Goal: Transaction & Acquisition: Subscribe to service/newsletter

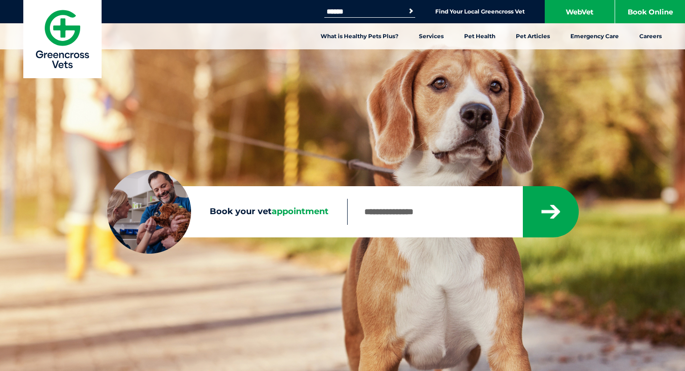
click at [415, 226] on div "Sorry, no results within 20km Check your entry and try again." at bounding box center [462, 211] width 231 height 51
click at [415, 221] on input "Book your vet appointment" at bounding box center [434, 212] width 175 height 26
type input "****"
click at [523, 186] on button "submit" at bounding box center [551, 211] width 56 height 51
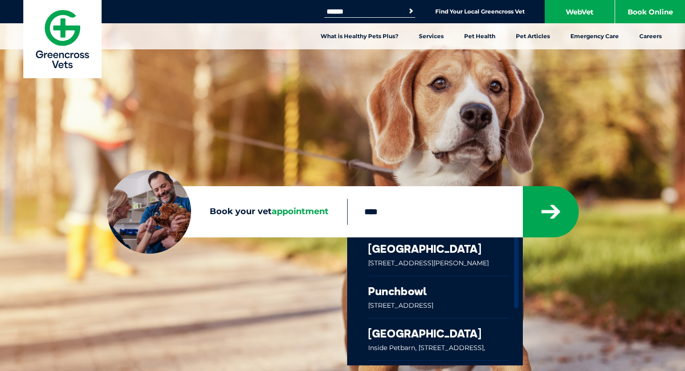
click at [448, 251] on link at bounding box center [438, 257] width 141 height 38
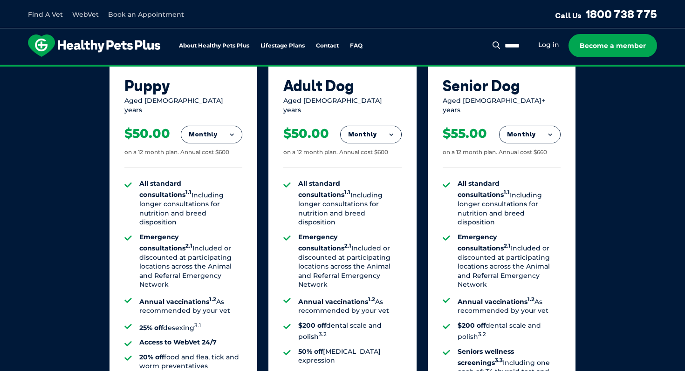
scroll to position [635, 0]
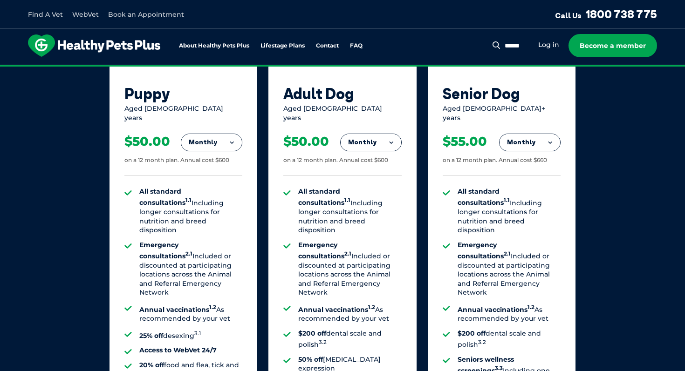
click at [232, 136] on button "Monthly" at bounding box center [211, 142] width 61 height 17
click at [217, 198] on li "Yearly" at bounding box center [211, 206] width 61 height 22
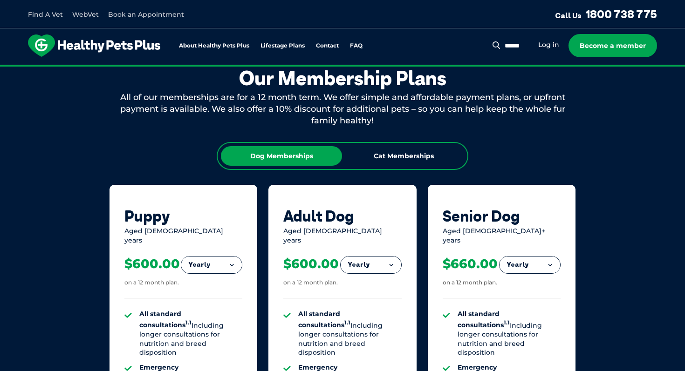
scroll to position [512, 0]
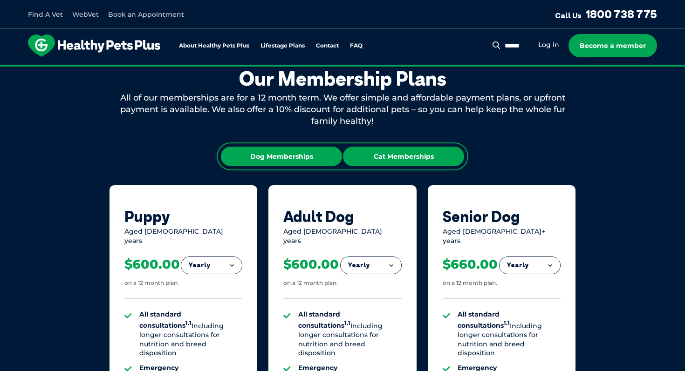
click at [364, 151] on div "Cat Memberships" at bounding box center [403, 157] width 121 height 20
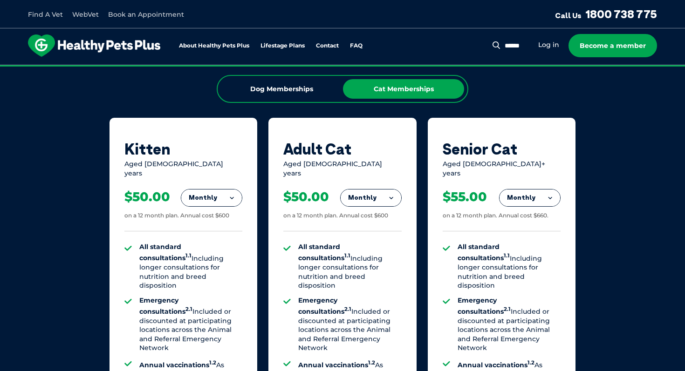
scroll to position [586, 0]
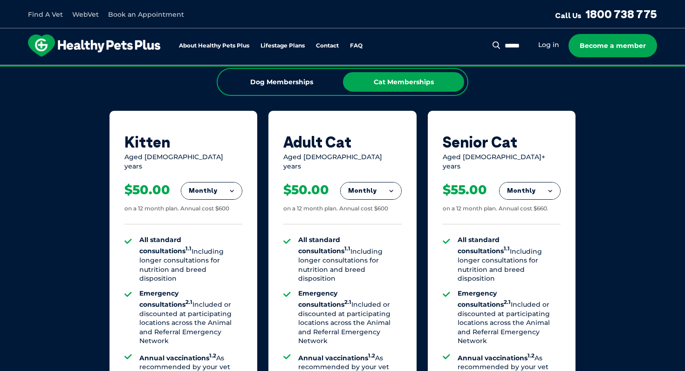
click at [228, 183] on button "Monthly" at bounding box center [211, 191] width 61 height 17
click at [228, 244] on li "Yearly" at bounding box center [211, 255] width 61 height 22
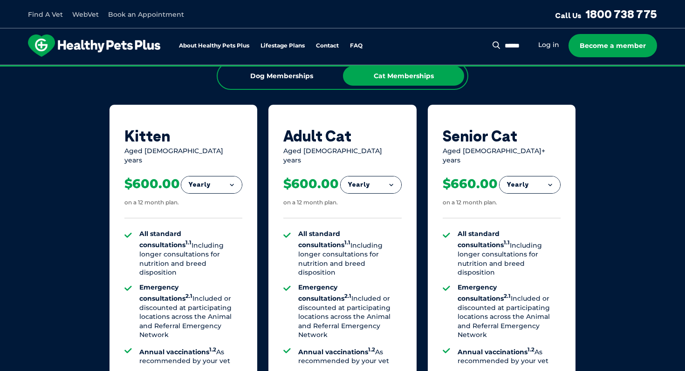
scroll to position [592, 0]
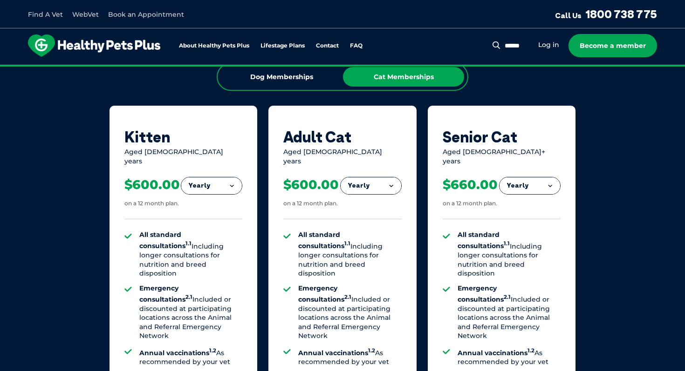
click at [207, 177] on button "Yearly" at bounding box center [211, 185] width 61 height 17
click at [215, 226] on li "Monthly" at bounding box center [211, 228] width 61 height 22
click at [216, 177] on button "Monthly" at bounding box center [211, 185] width 61 height 17
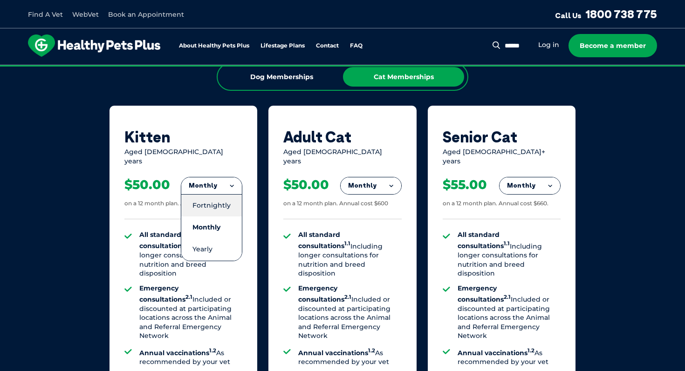
click at [215, 204] on li "Fortnightly" at bounding box center [211, 205] width 61 height 22
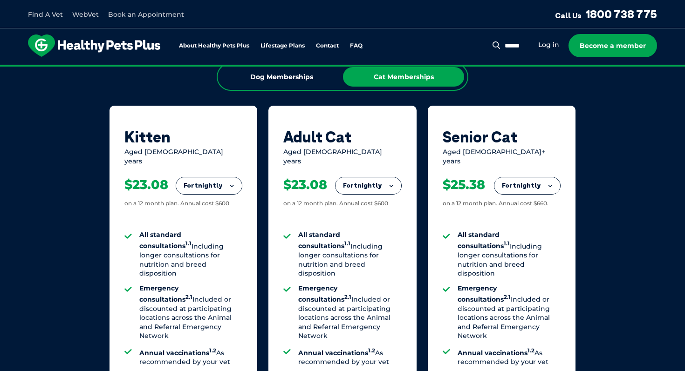
click at [220, 180] on button "Fortnightly" at bounding box center [209, 185] width 66 height 17
click at [219, 243] on li "Yearly" at bounding box center [209, 249] width 66 height 22
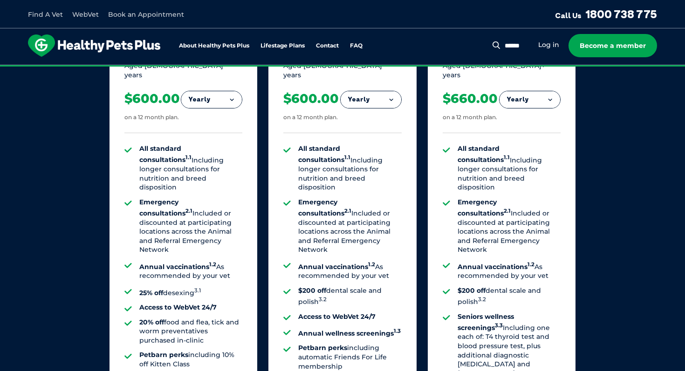
scroll to position [695, 0]
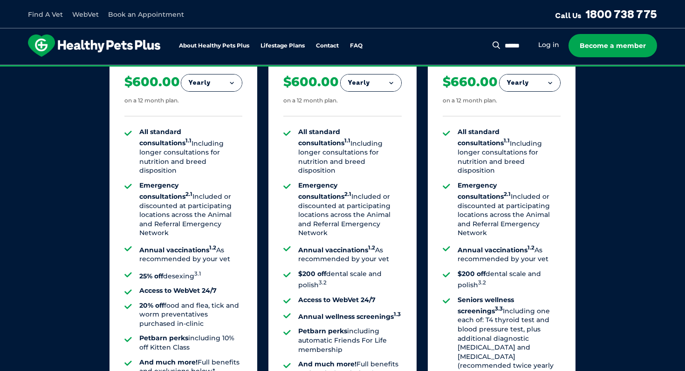
click at [217, 244] on li "Annual vaccinations 1.2 As recommended by your vet" at bounding box center [190, 254] width 103 height 20
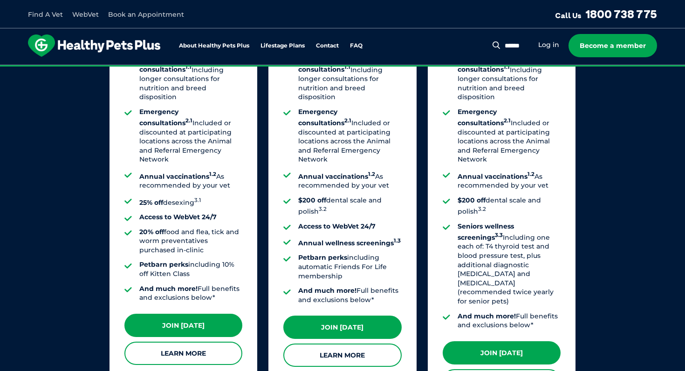
scroll to position [776, 0]
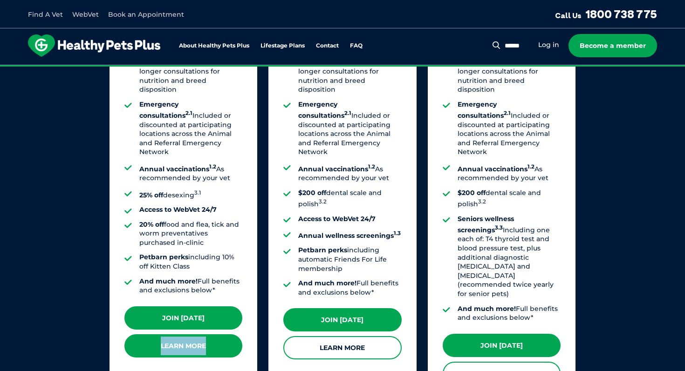
click at [188, 338] on link "Learn More" at bounding box center [183, 345] width 118 height 23
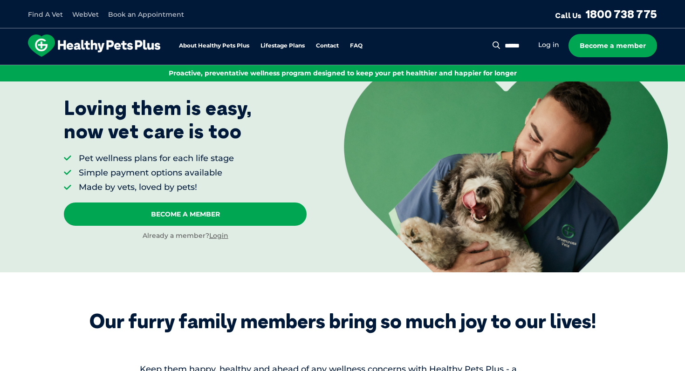
scroll to position [0, 0]
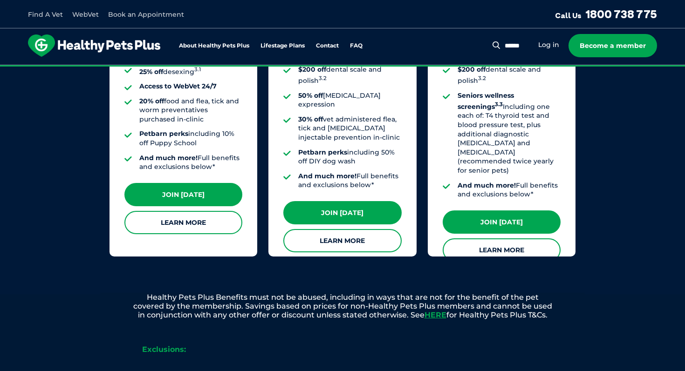
scroll to position [872, 0]
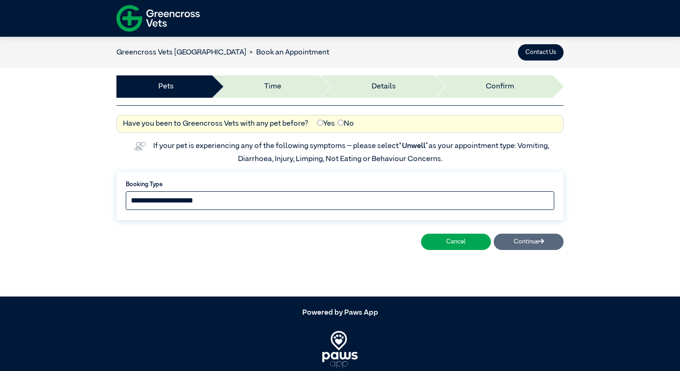
click at [306, 194] on select "**********" at bounding box center [340, 200] width 429 height 19
select select "*****"
click at [126, 191] on select "**********" at bounding box center [340, 200] width 429 height 19
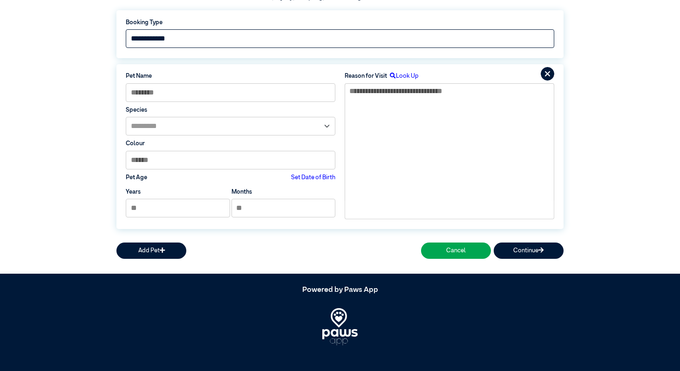
scroll to position [165, 0]
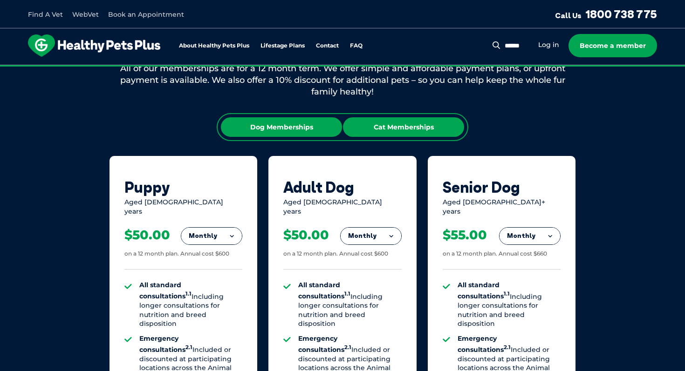
click at [432, 134] on div "Cat Memberships" at bounding box center [403, 127] width 121 height 20
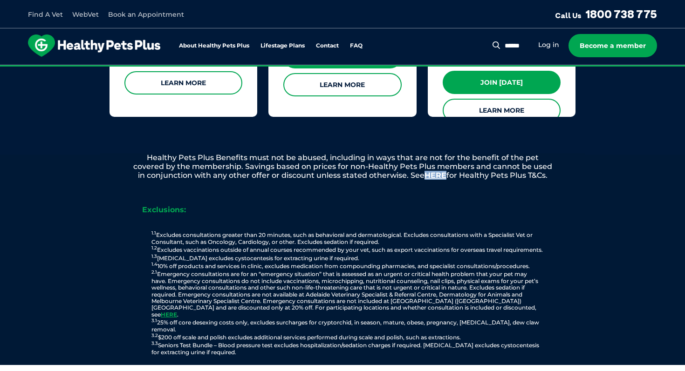
scroll to position [1049, 0]
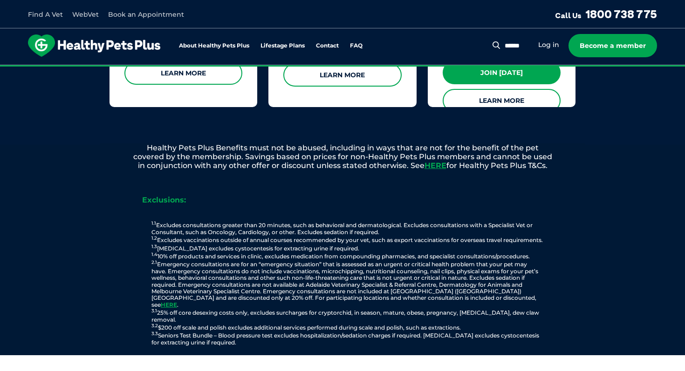
click at [176, 221] on p "1.1 Excludes consultations greater than 20 minutes, such as behavioral and derm…" at bounding box center [347, 283] width 457 height 125
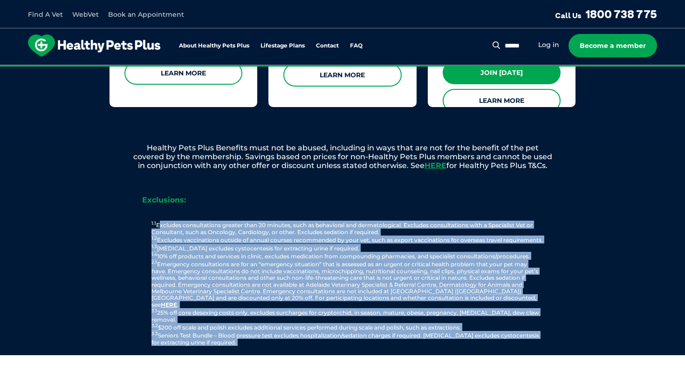
drag, startPoint x: 176, startPoint y: 219, endPoint x: 231, endPoint y: 339, distance: 132.2
click at [231, 339] on div "Exclusions: 1.1 Excludes consultations greater than 20 minutes, such as behavio…" at bounding box center [342, 269] width 484 height 173
copy div "Excludes consultations greater than 20 minutes, such as behavioral and dermatol…"
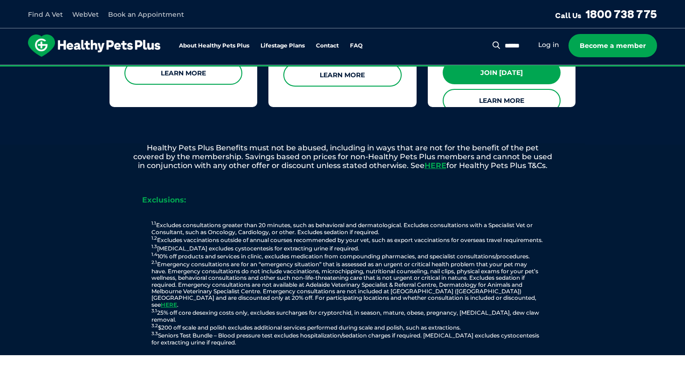
click at [357, 221] on p "1.1 Excludes consultations greater than 20 minutes, such as behavioral and derm…" at bounding box center [347, 283] width 457 height 125
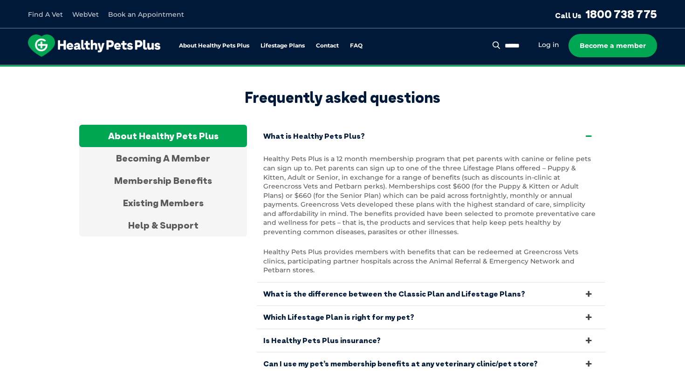
scroll to position [1748, 0]
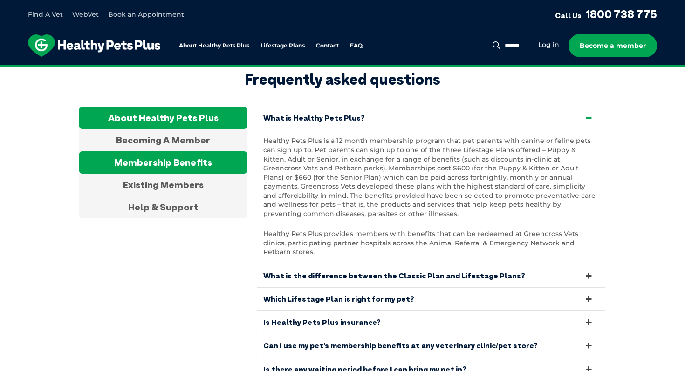
click at [194, 151] on div "Membership Benefits" at bounding box center [163, 162] width 168 height 22
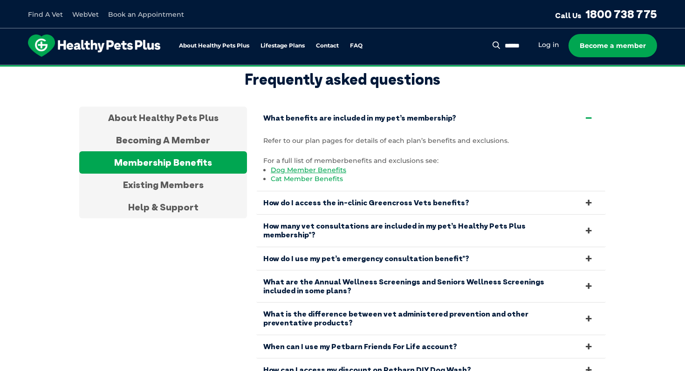
click at [314, 175] on link "Cat Member Benefits" at bounding box center [307, 179] width 72 height 8
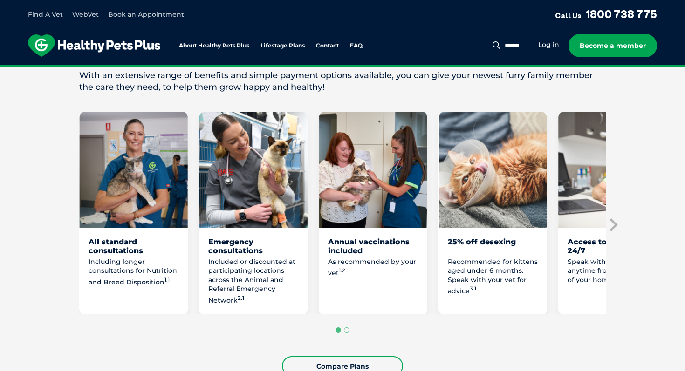
scroll to position [465, 0]
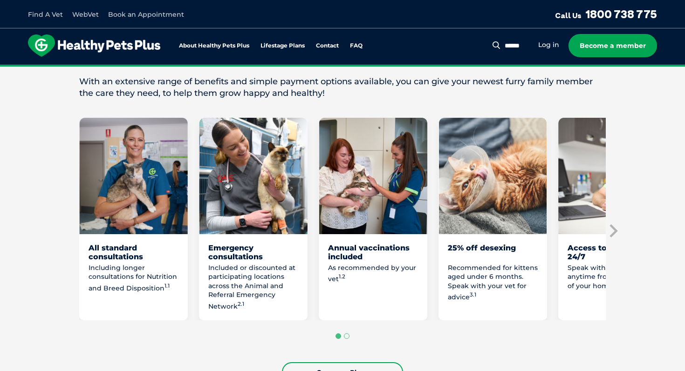
click at [110, 249] on div "All standard consultations" at bounding box center [134, 253] width 90 height 18
click at [93, 247] on div "All standard consultations" at bounding box center [134, 253] width 90 height 18
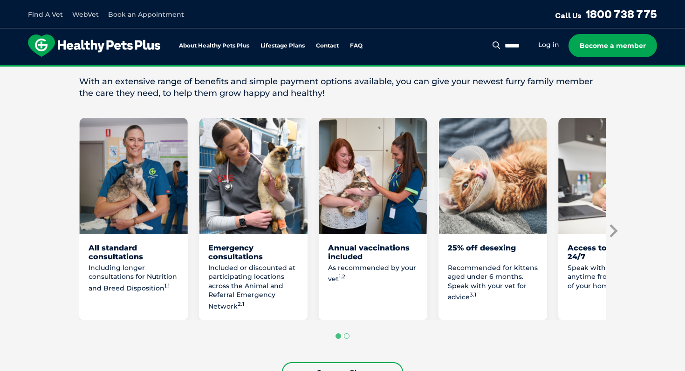
click at [608, 231] on icon "Next slide" at bounding box center [613, 231] width 14 height 14
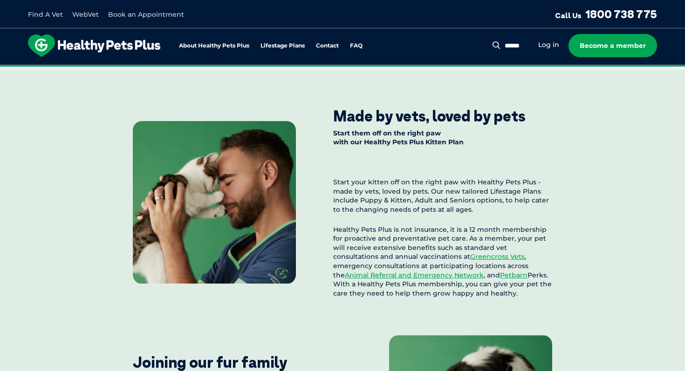
scroll to position [813, 0]
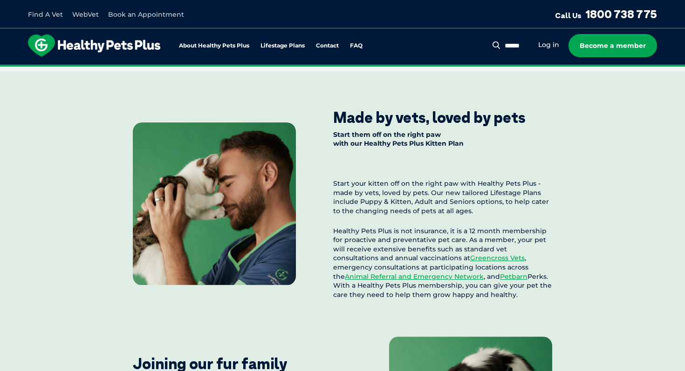
click at [468, 236] on p "Healthy Pets Plus is not insurance, it is a 12 month membership for proactive a…" at bounding box center [442, 263] width 219 height 73
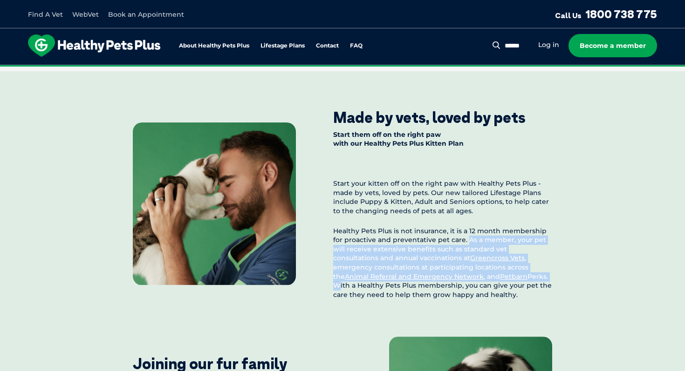
drag, startPoint x: 468, startPoint y: 236, endPoint x: 482, endPoint y: 273, distance: 40.0
click at [482, 273] on p "Healthy Pets Plus is not insurance, it is a 12 month membership for proactive a…" at bounding box center [442, 263] width 219 height 73
copy p "As a member, your pet will receive extensive benefits such as standard vet cons…"
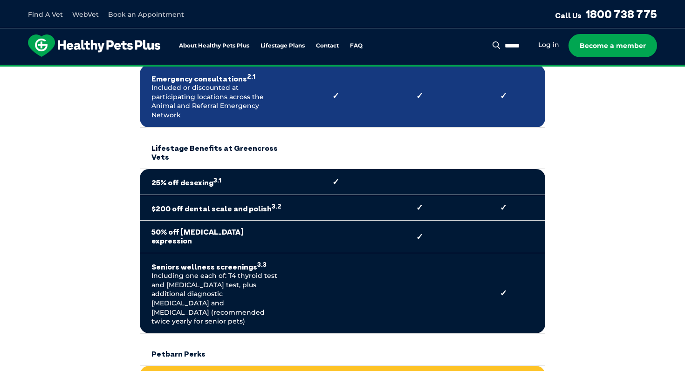
scroll to position [582, 0]
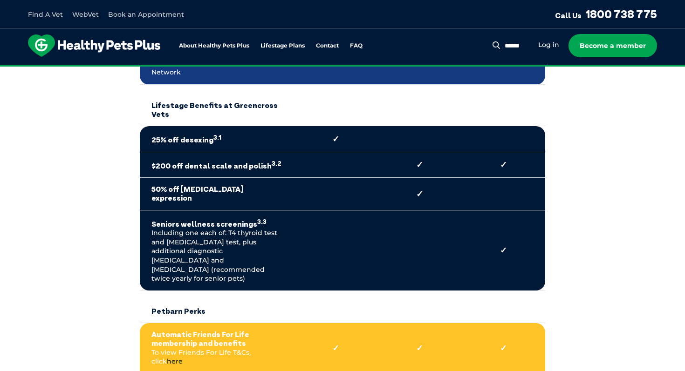
click at [183, 357] on link "here" at bounding box center [175, 361] width 16 height 8
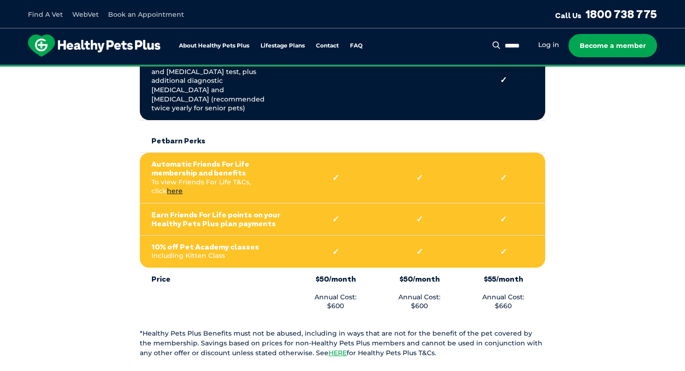
scroll to position [750, 0]
